Goal: Task Accomplishment & Management: Use online tool/utility

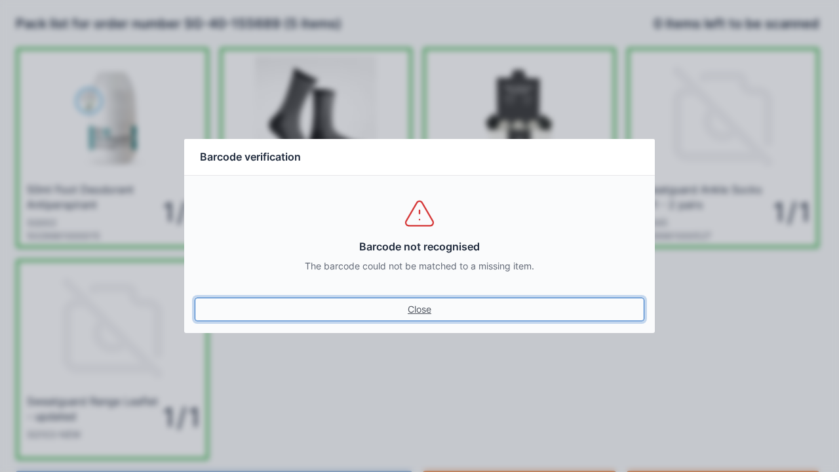
click at [195, 298] on link "Close" at bounding box center [420, 310] width 450 height 24
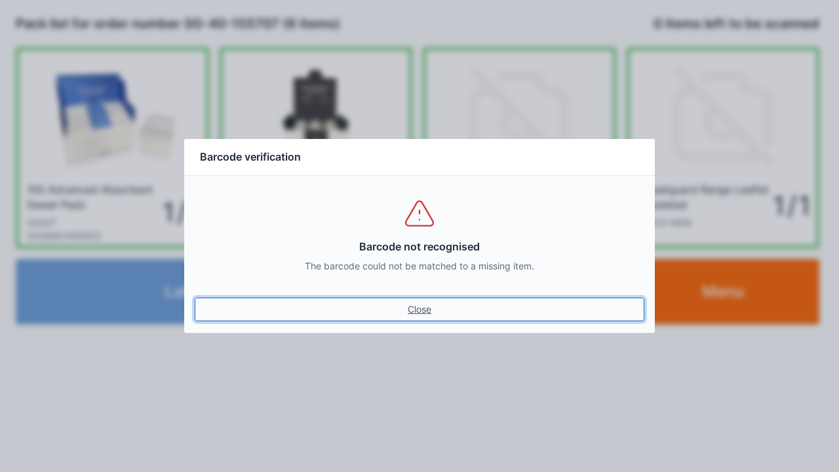
click at [195, 298] on link "Close" at bounding box center [420, 310] width 450 height 24
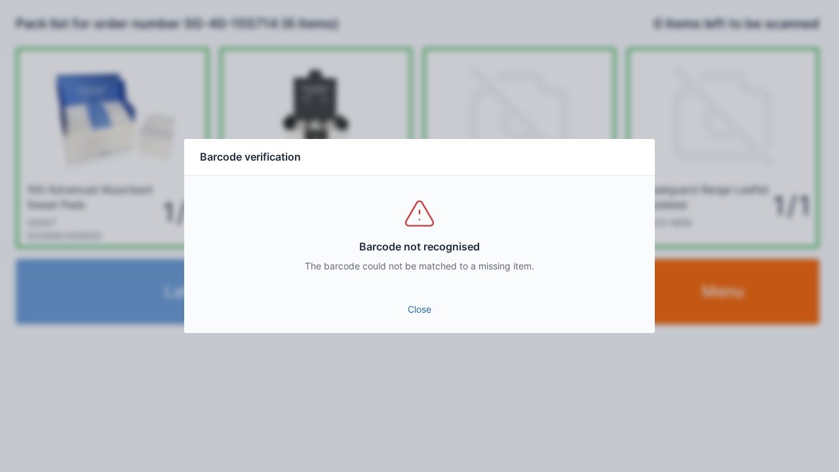
click at [419, 329] on div "Close" at bounding box center [419, 313] width 471 height 39
click at [443, 309] on link "Close" at bounding box center [420, 310] width 450 height 24
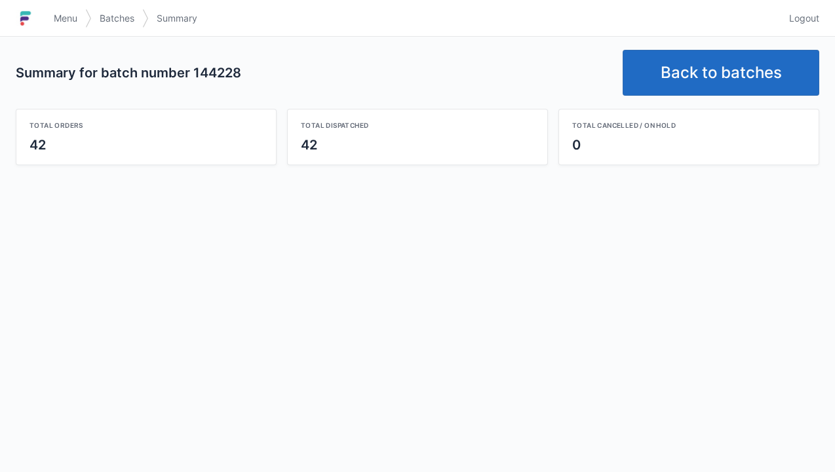
click at [706, 63] on link "Back to batches" at bounding box center [721, 73] width 197 height 46
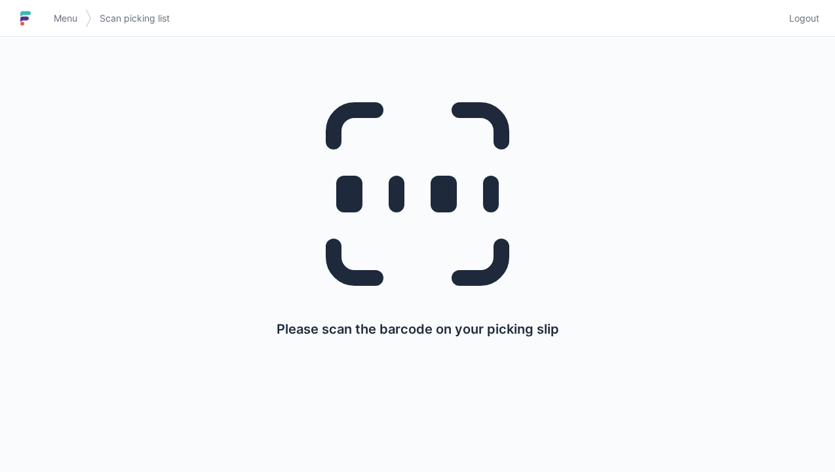
click at [55, 24] on span "Menu" at bounding box center [66, 18] width 24 height 13
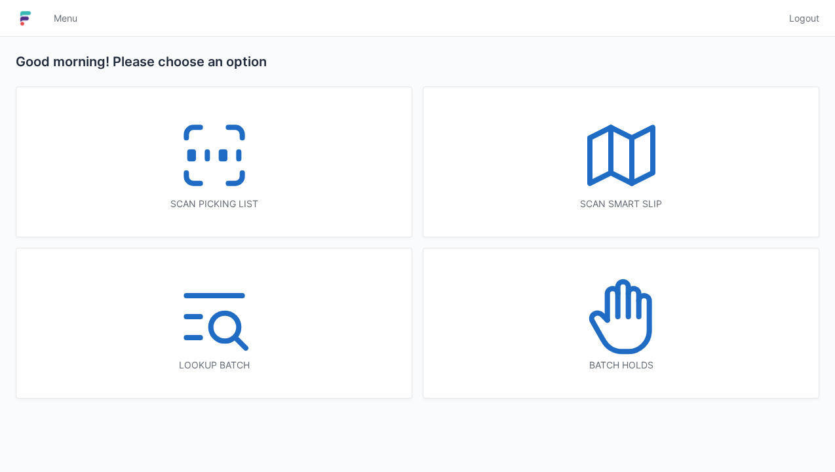
click at [247, 142] on icon at bounding box center [214, 155] width 84 height 84
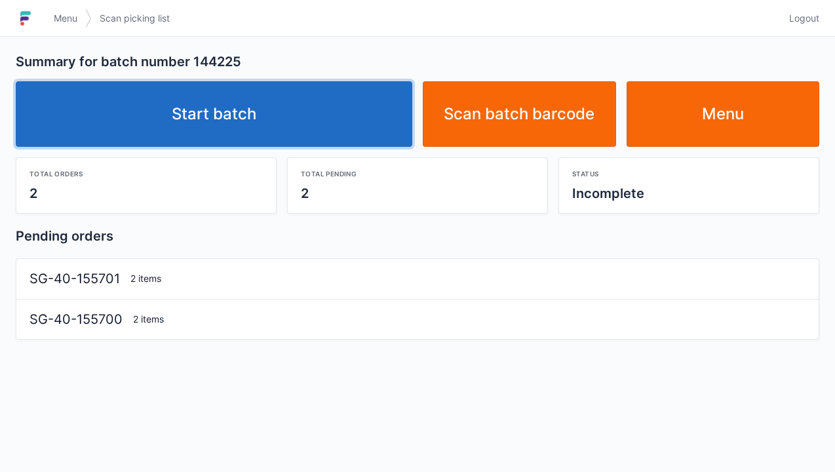
click at [220, 101] on link "Start batch" at bounding box center [214, 114] width 397 height 66
